Goal: Information Seeking & Learning: Learn about a topic

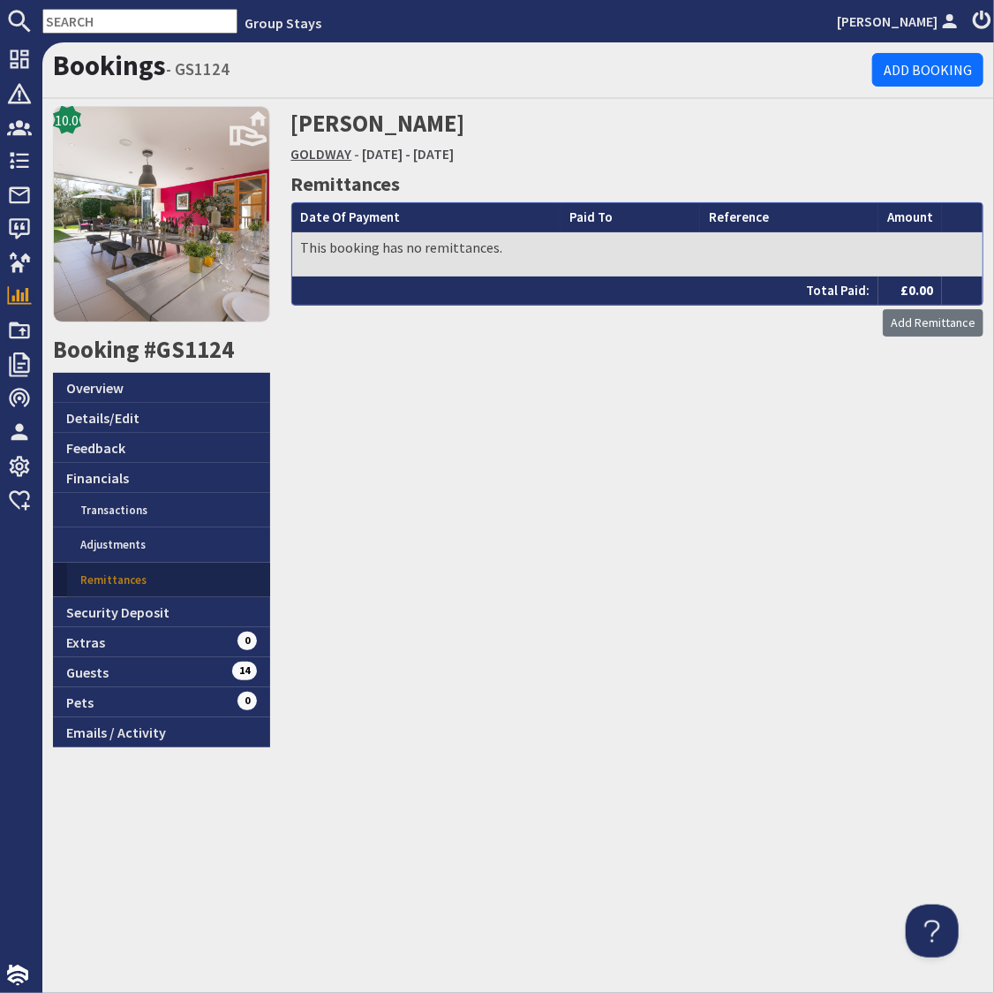
click at [316, 155] on link "GOLDWAY" at bounding box center [321, 154] width 61 height 18
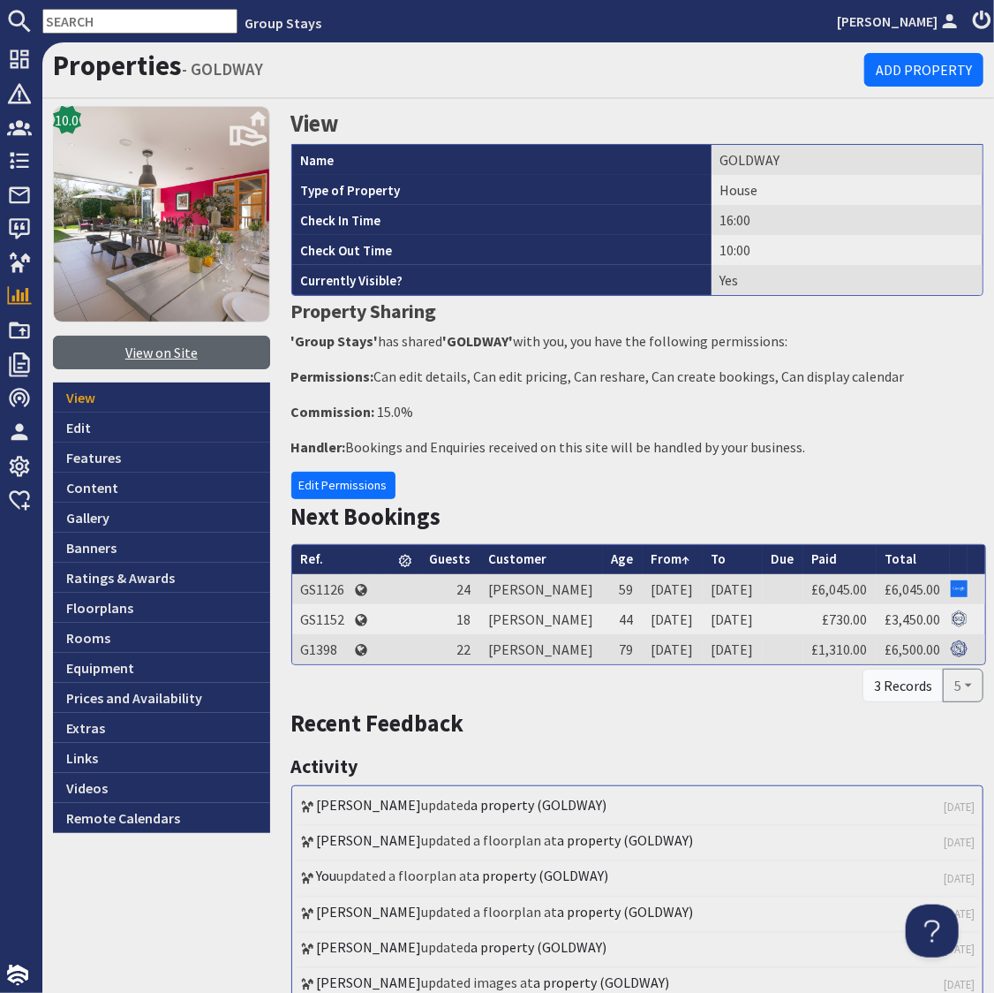
click at [165, 351] on link "View on Site" at bounding box center [161, 353] width 217 height 34
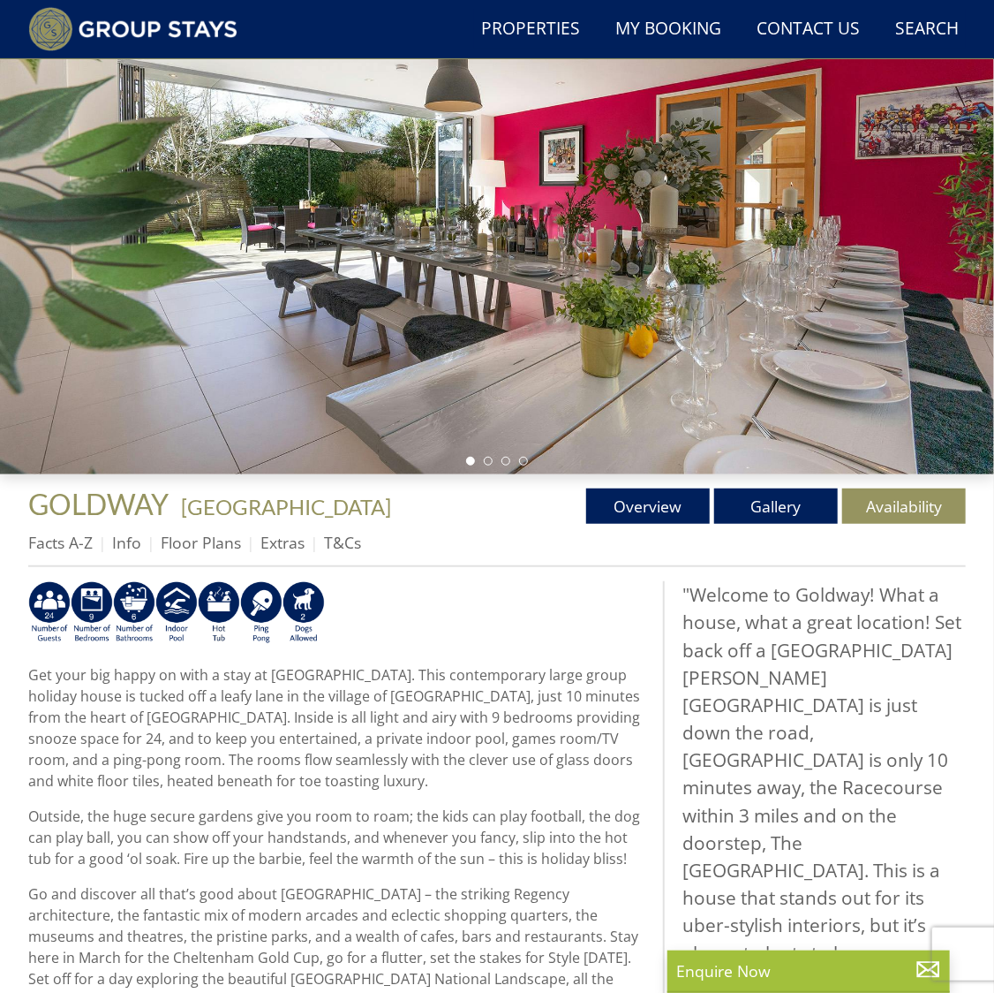
scroll to position [192, 0]
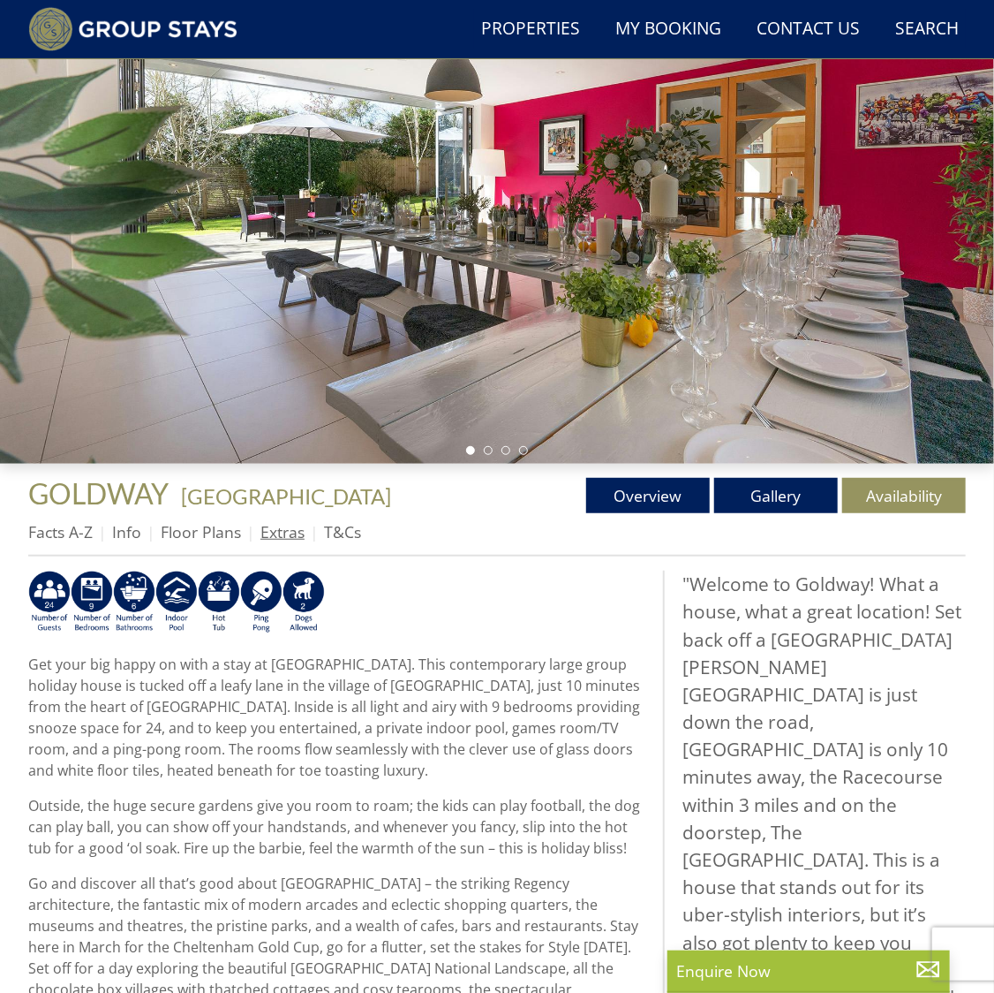
click at [275, 535] on link "Extras" at bounding box center [283, 531] width 44 height 21
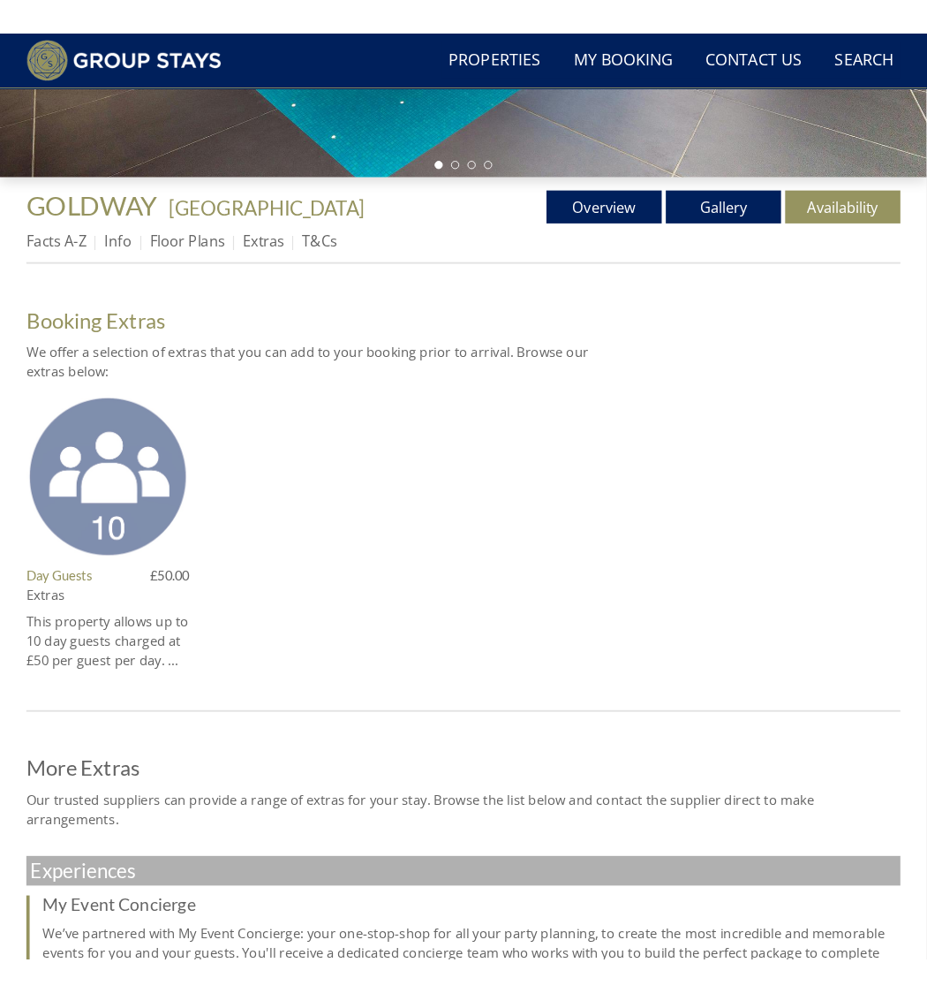
scroll to position [504, 0]
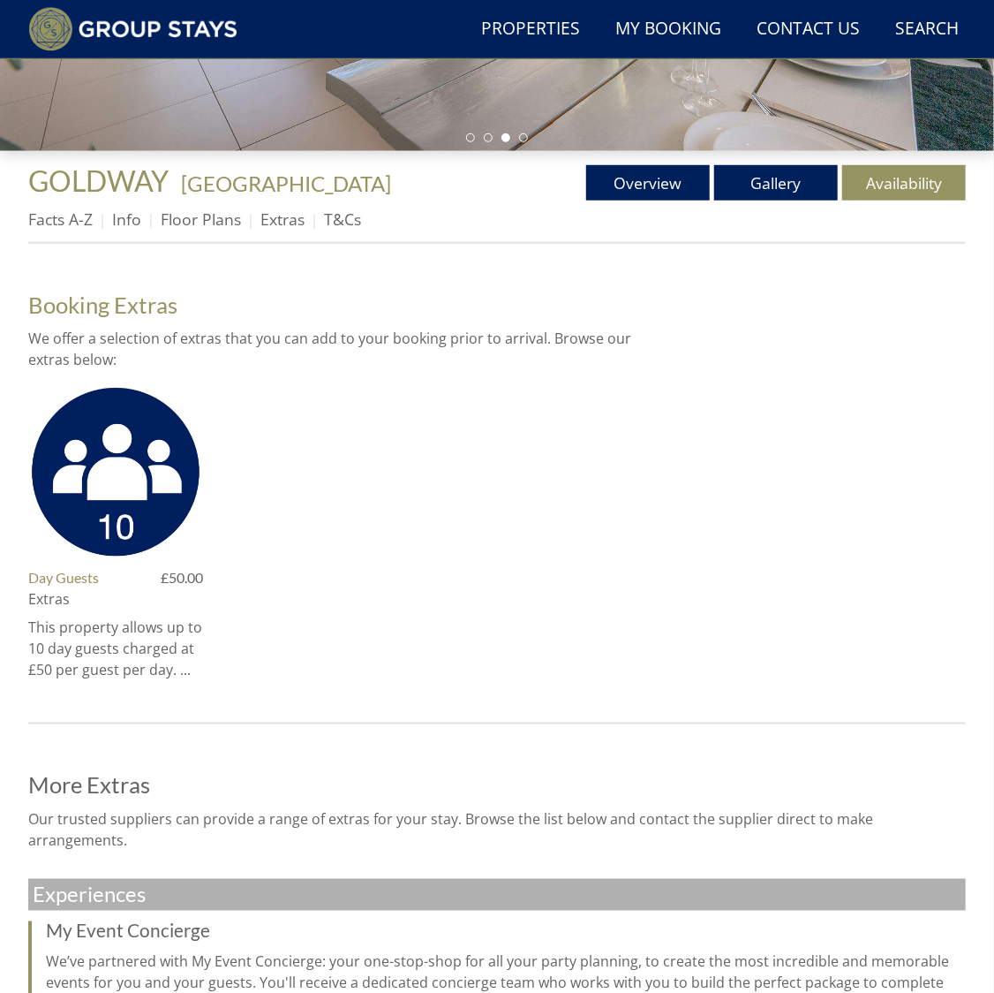
click at [420, 616] on ul "Day Guests Extras £50.00 This property allows up to 10 day guests charged at £5…" at bounding box center [336, 538] width 616 height 309
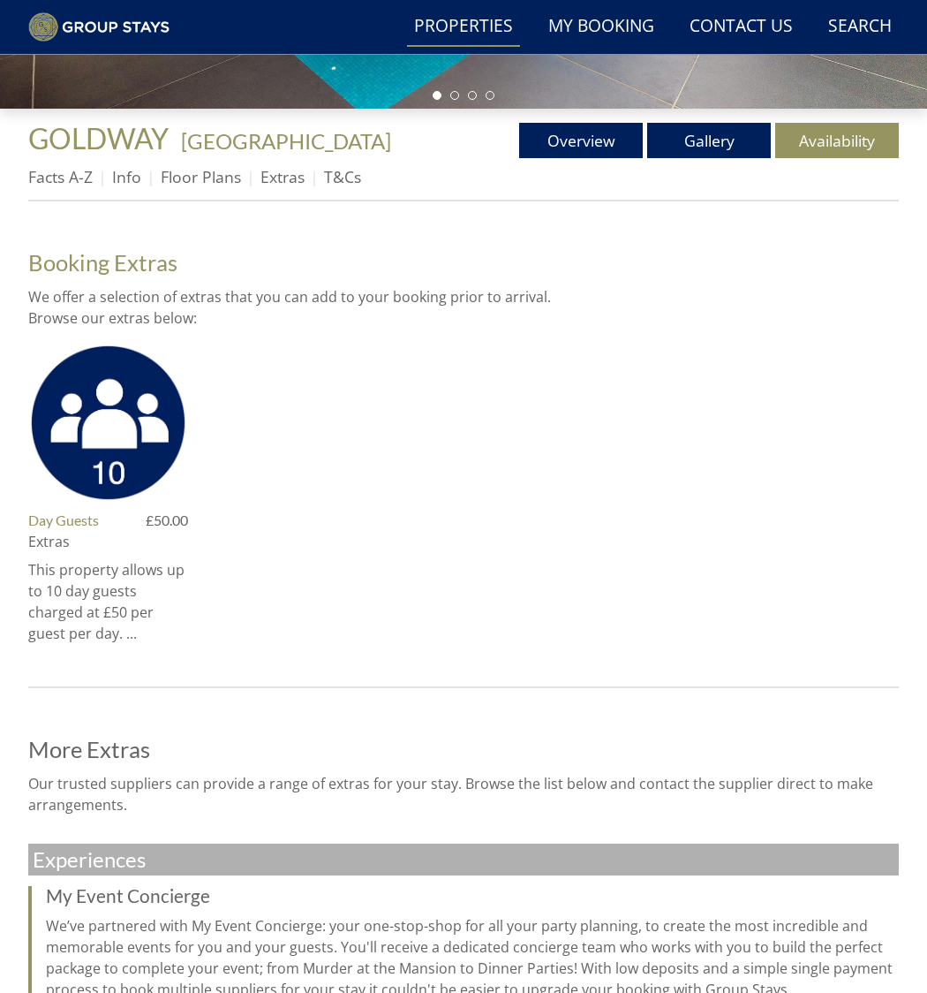
click at [501, 19] on link "Properties" at bounding box center [463, 27] width 113 height 40
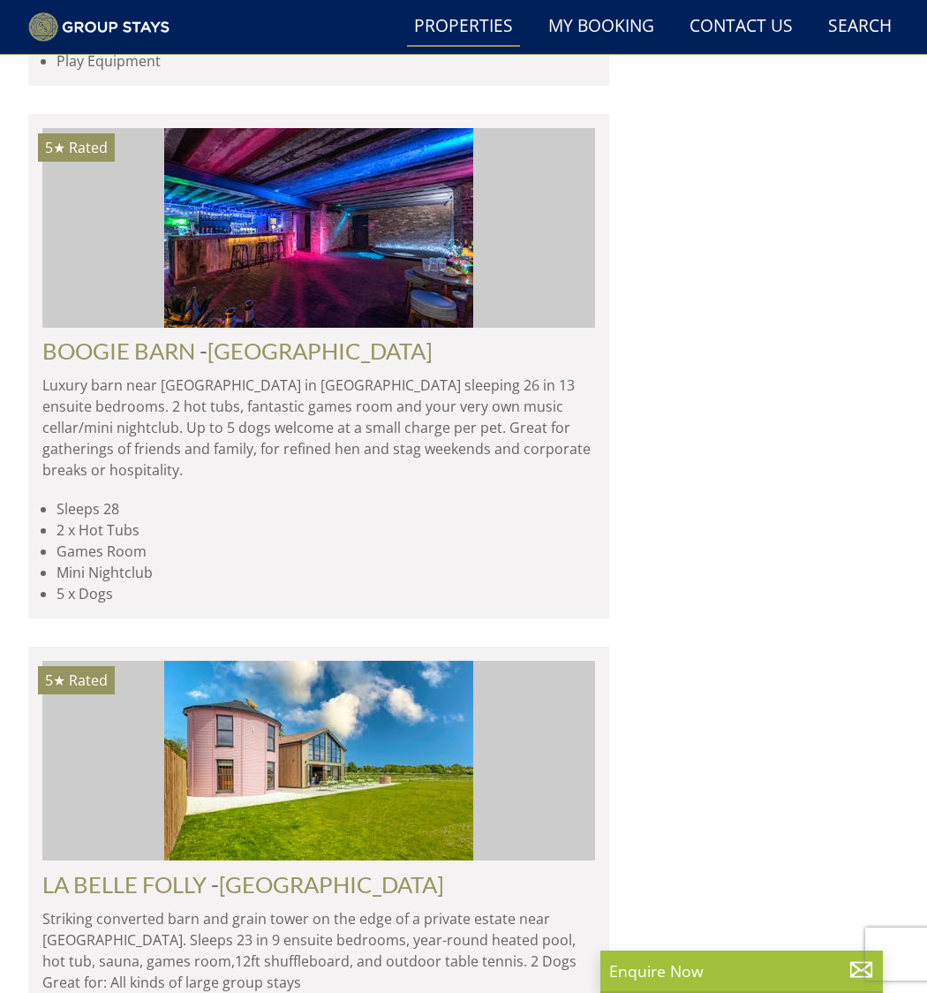
scroll to position [3916, 0]
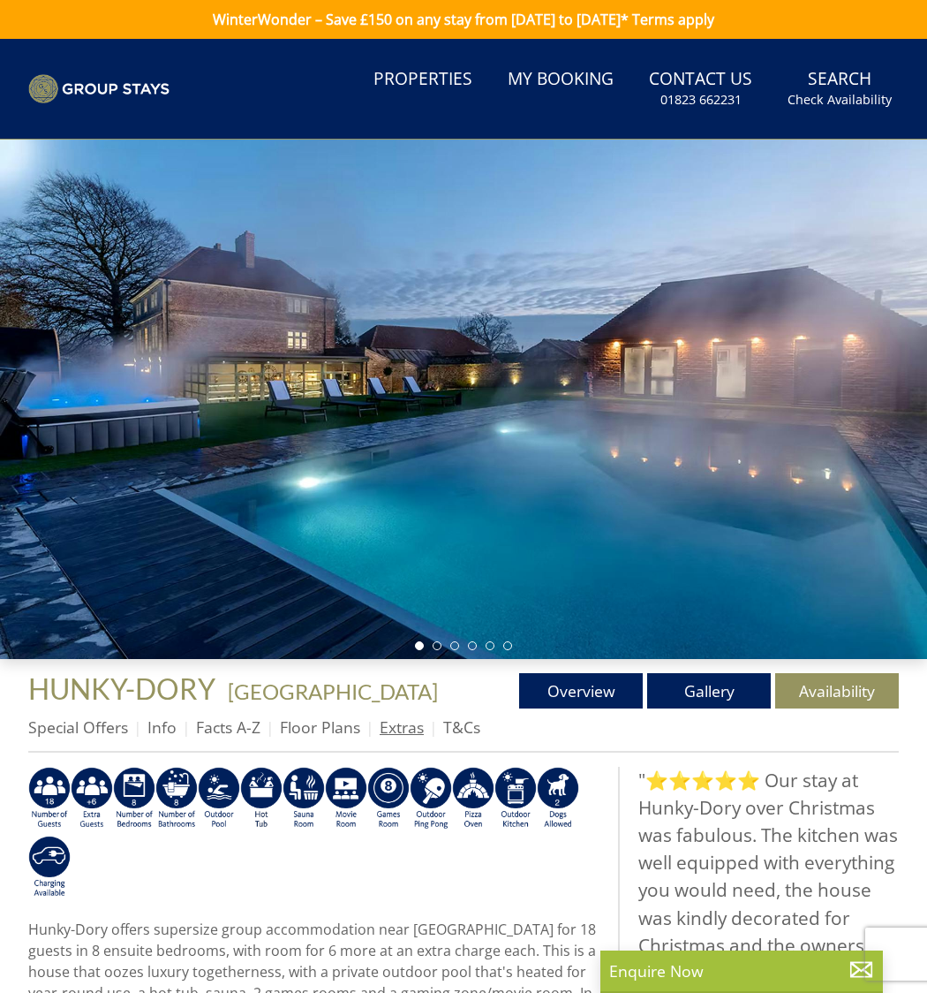
click at [400, 730] on link "Extras" at bounding box center [402, 726] width 44 height 21
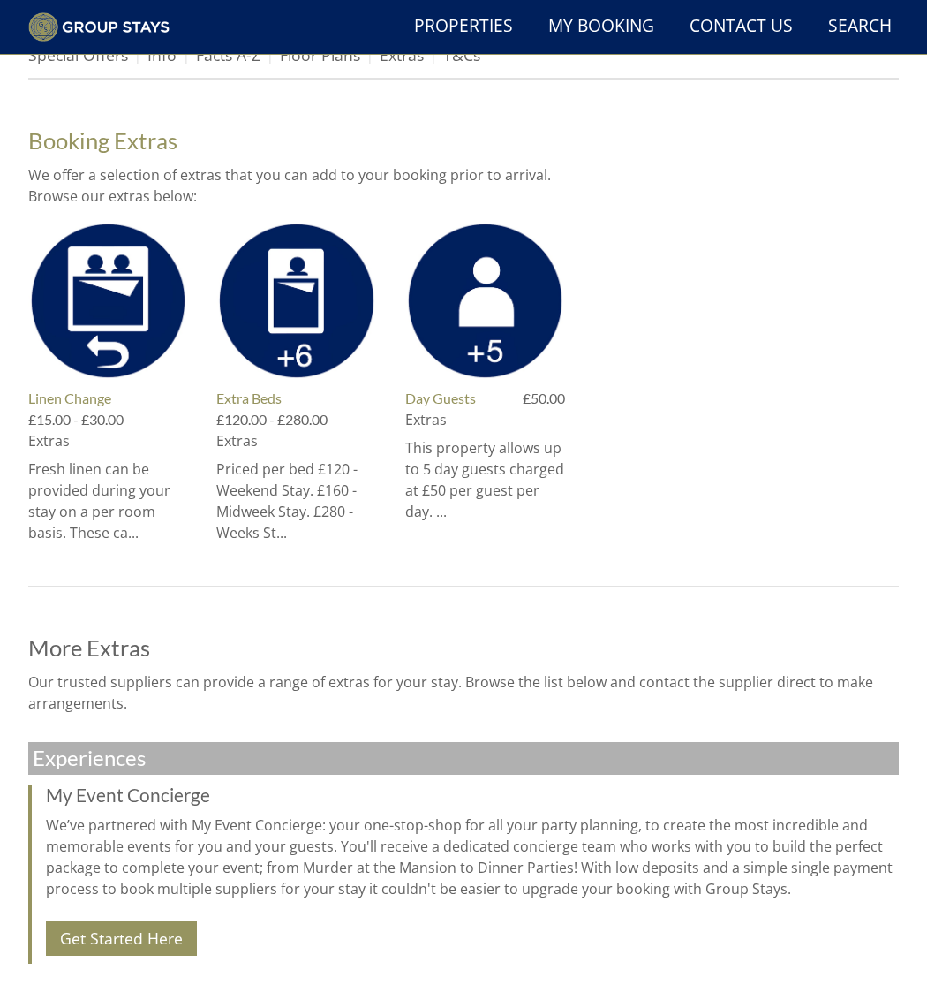
scroll to position [623, 0]
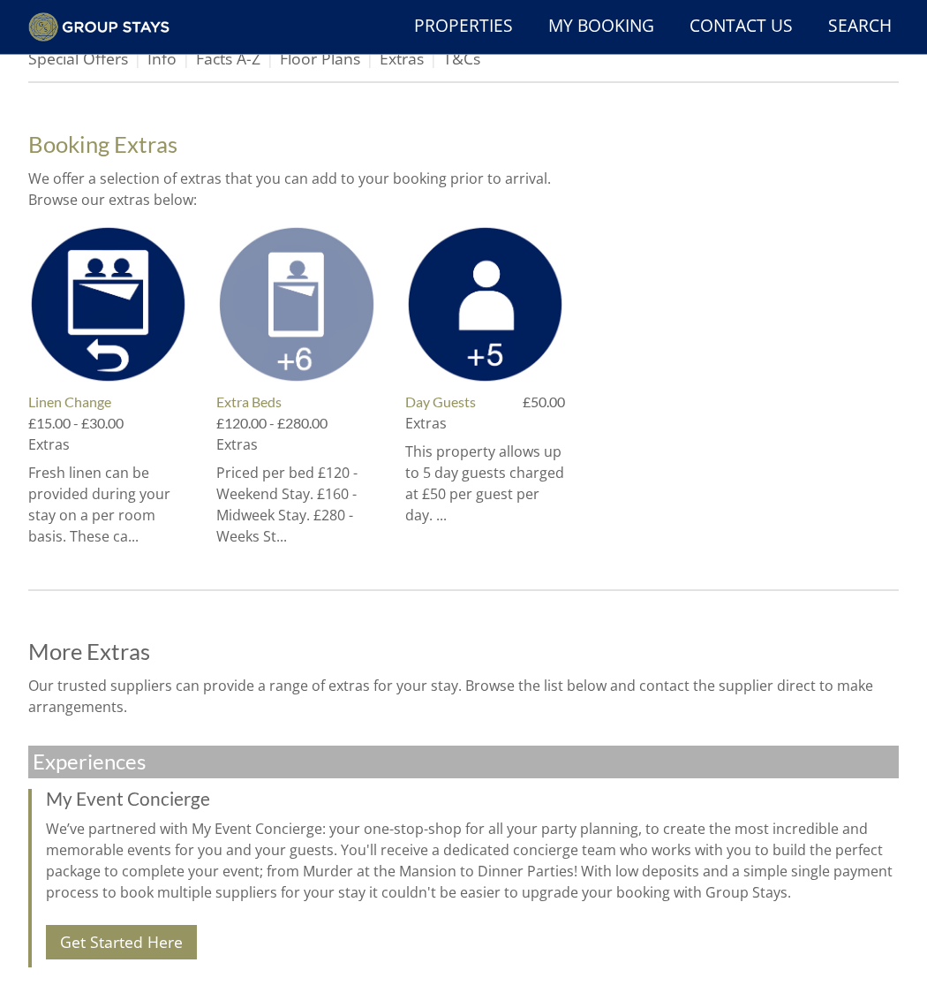
click at [306, 340] on img at bounding box center [296, 304] width 160 height 160
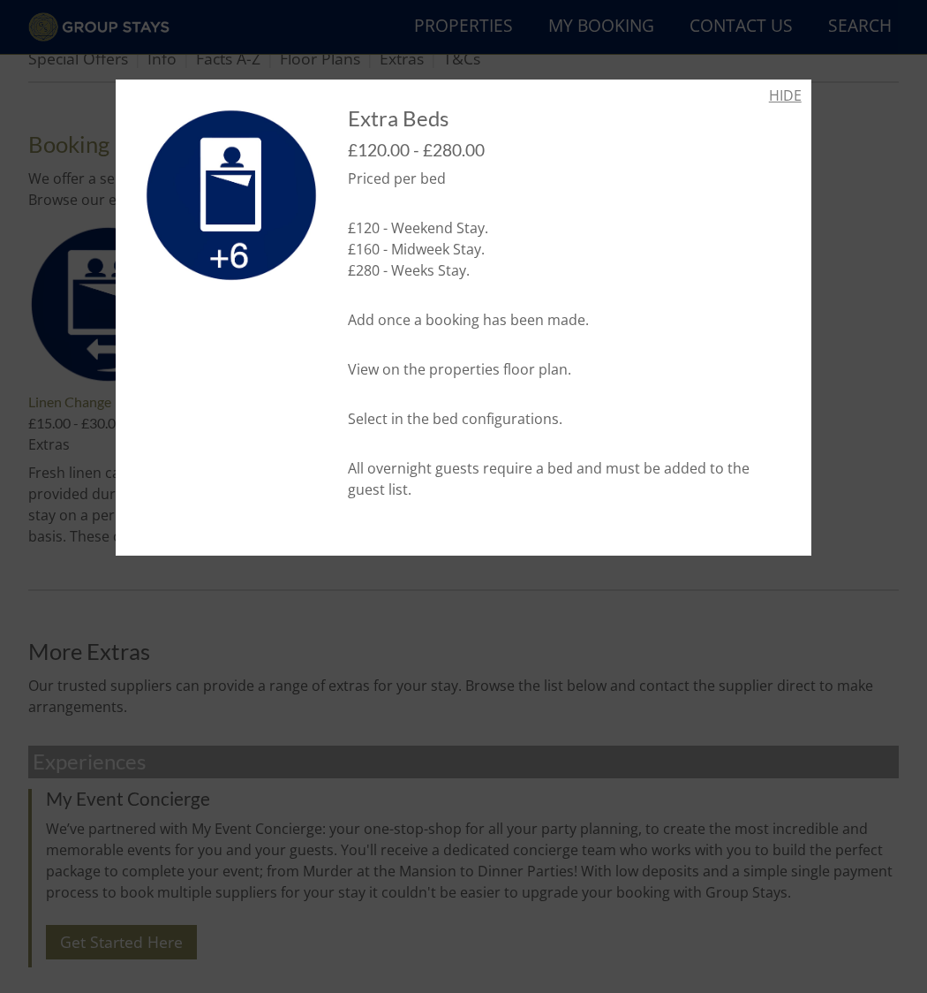
click at [783, 98] on link "HIDE" at bounding box center [785, 95] width 33 height 21
